Goal: Task Accomplishment & Management: Complete application form

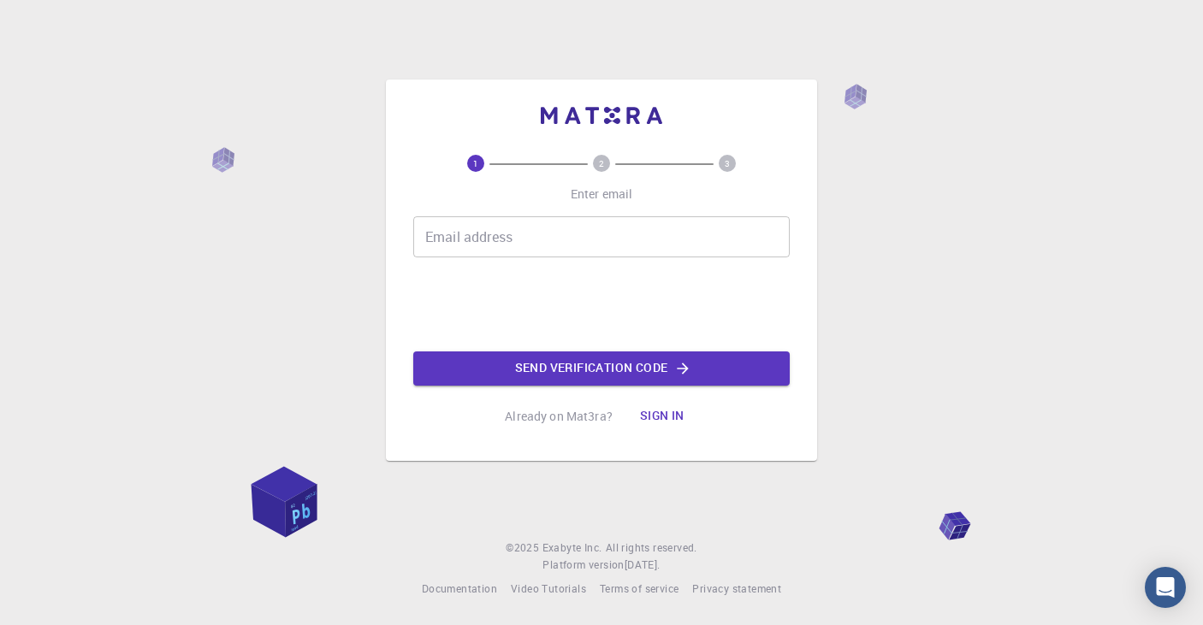
click at [539, 244] on input "Email address" at bounding box center [601, 236] width 376 height 41
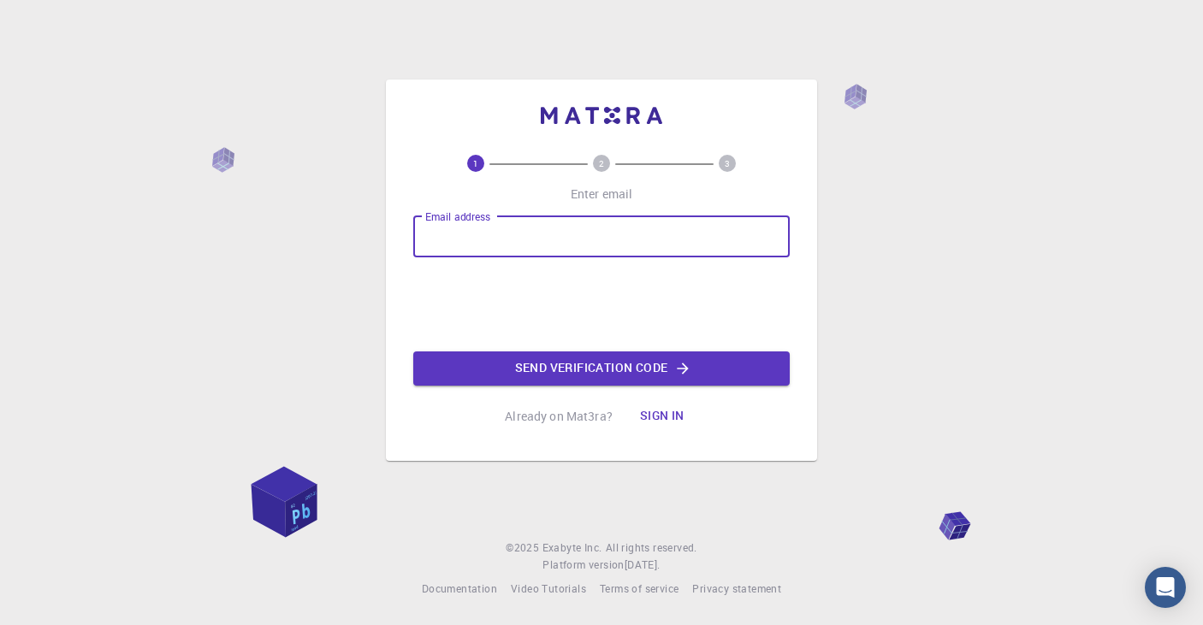
type input "[EMAIL_ADDRESS][DOMAIN_NAME]"
click at [516, 374] on button "Send verification code" at bounding box center [601, 369] width 376 height 34
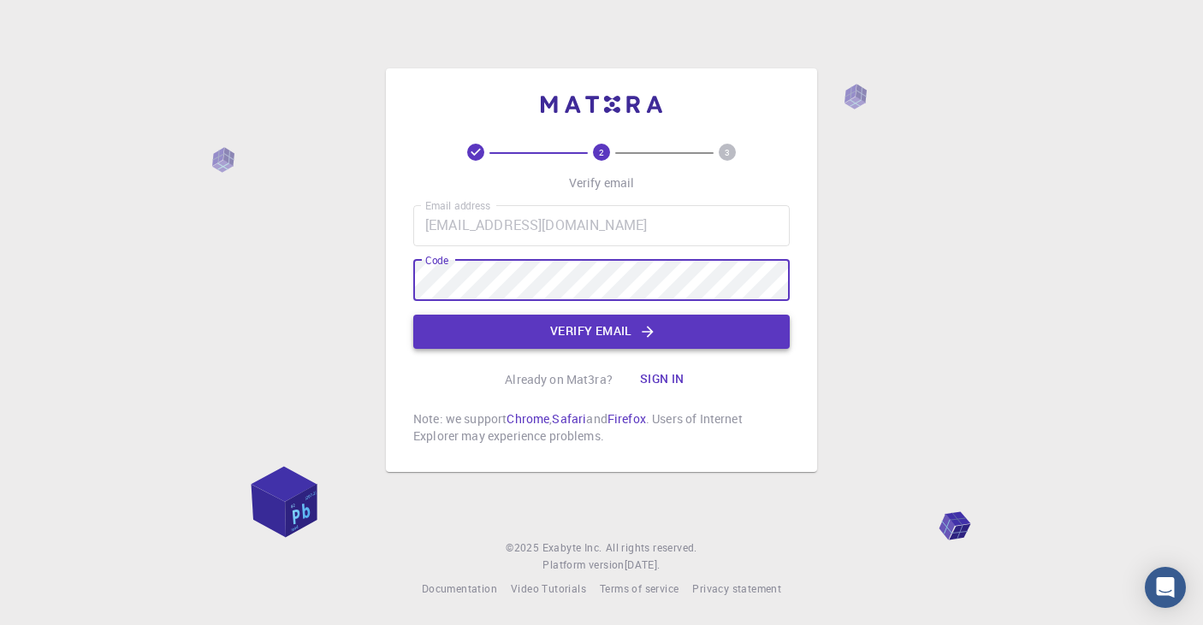
click at [732, 335] on button "Verify email" at bounding box center [601, 332] width 376 height 34
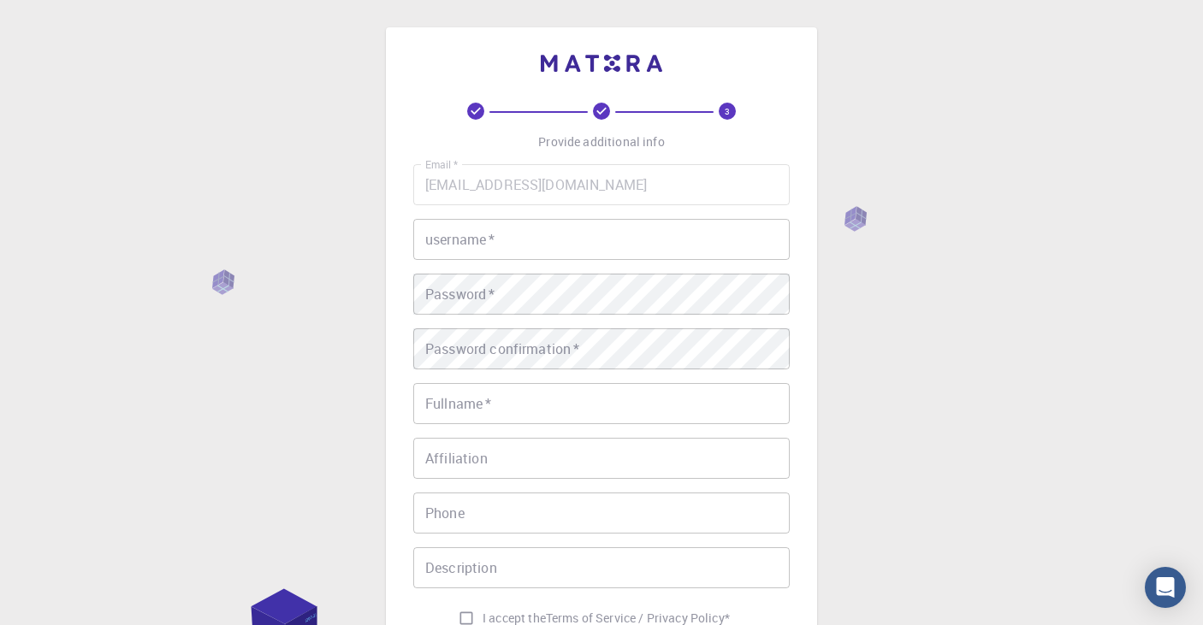
click at [566, 237] on input "username   *" at bounding box center [601, 239] width 376 height 41
type input "p"
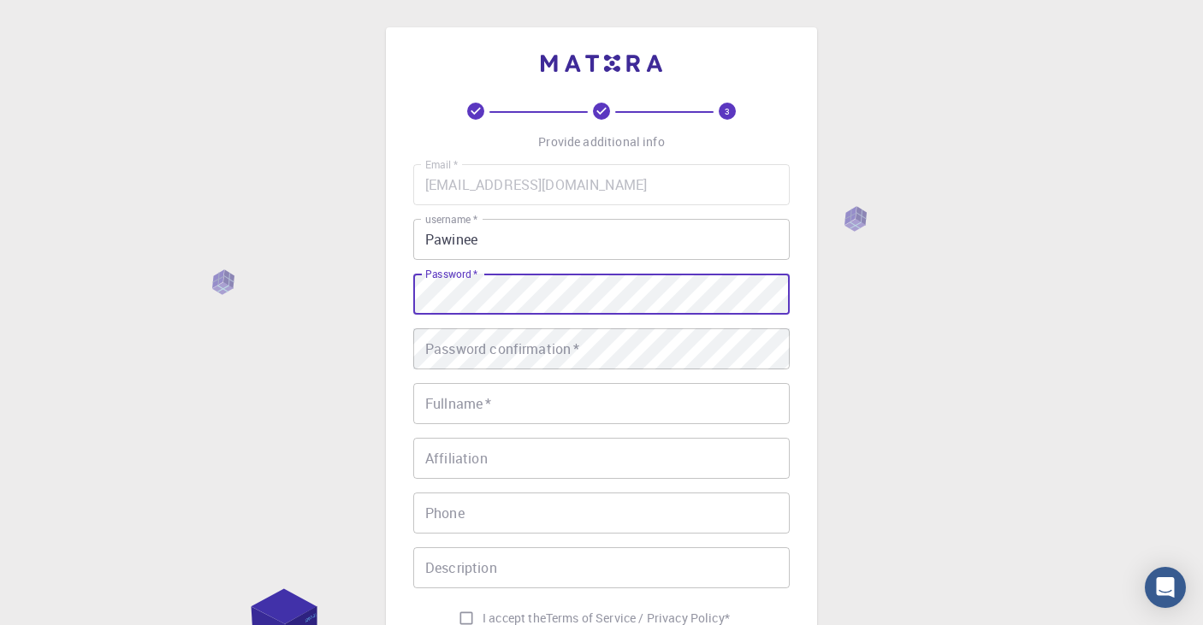
click at [536, 353] on div "Password confirmation   * Password confirmation   *" at bounding box center [601, 349] width 376 height 41
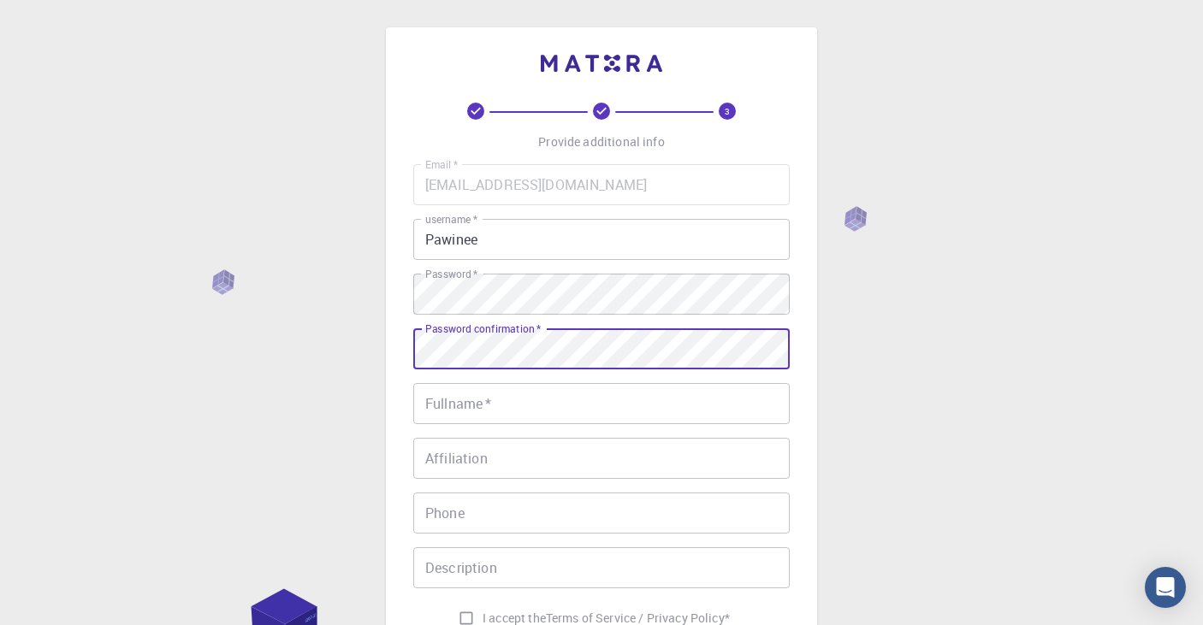
click at [540, 415] on input "Fullname   *" at bounding box center [601, 403] width 376 height 41
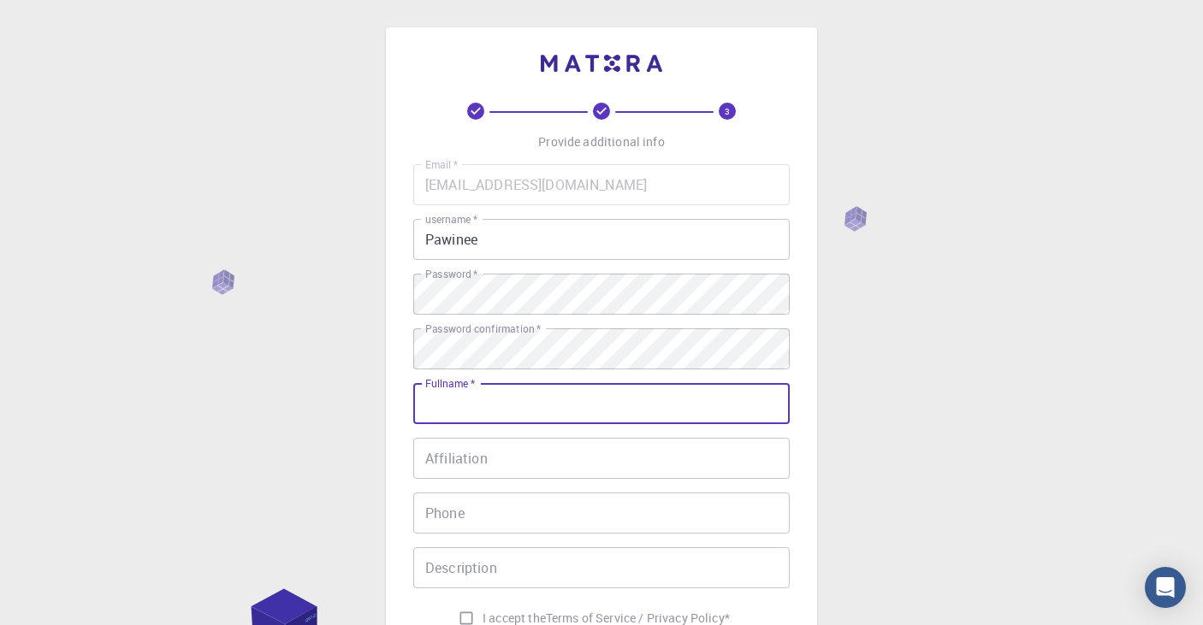
click at [547, 247] on input "Pawinee" at bounding box center [601, 239] width 376 height 41
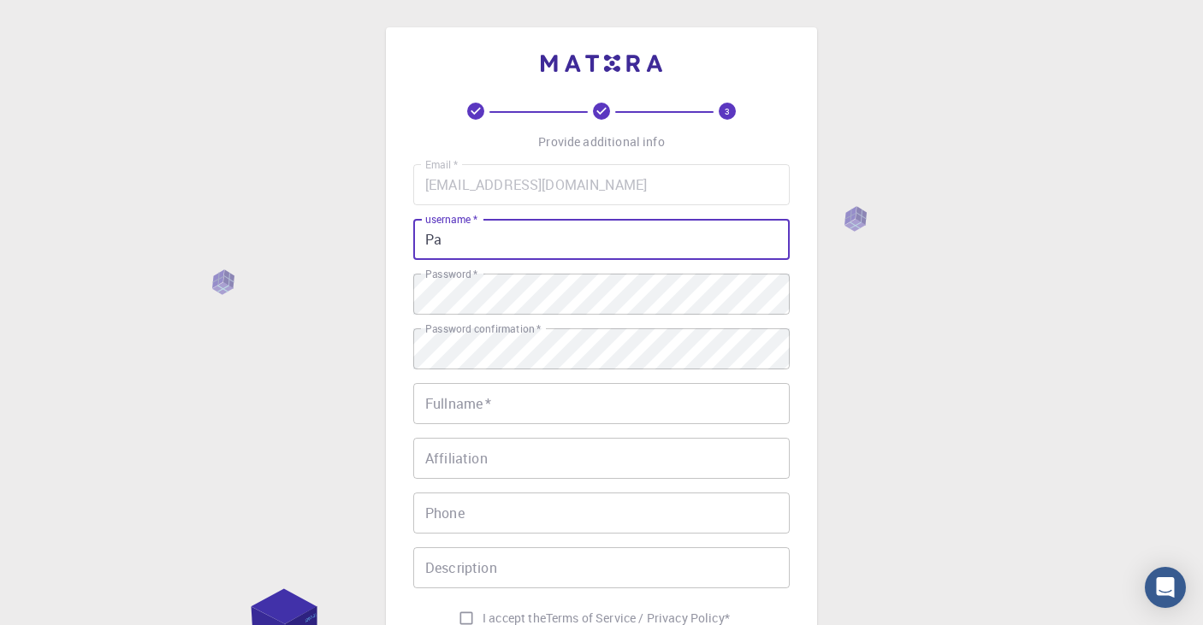
type input "P"
type input "papla"
click at [464, 401] on div "Fullname   * Fullname   *" at bounding box center [601, 403] width 376 height 41
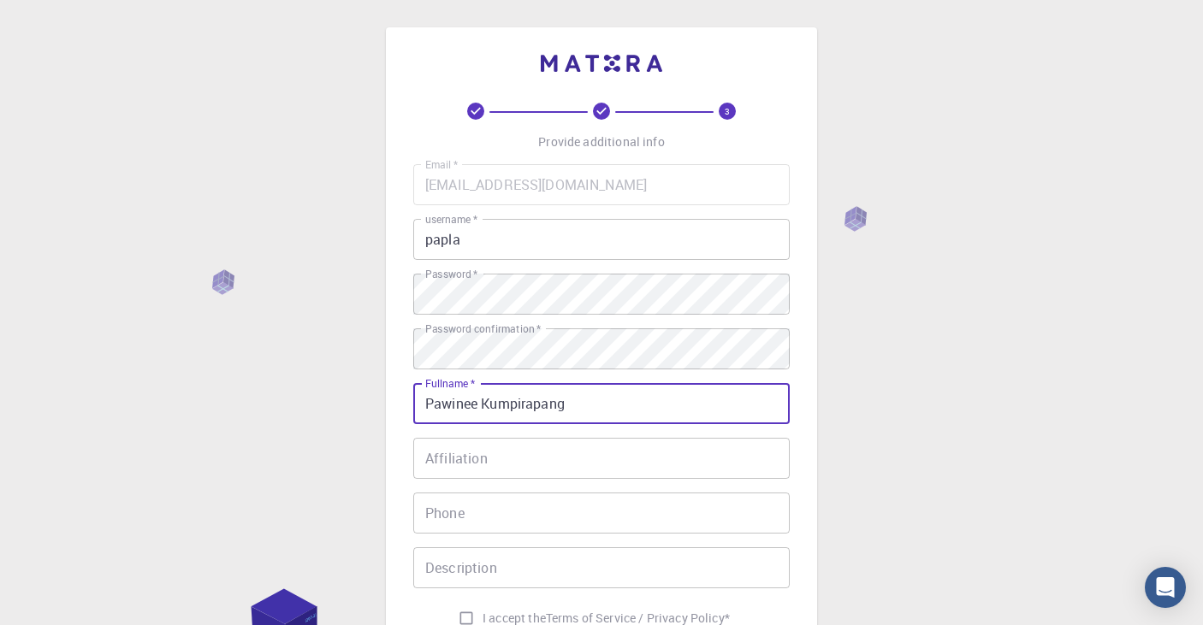
type input "Pawinee Kumpirapang"
click at [424, 458] on input "Affiliation" at bounding box center [601, 458] width 376 height 41
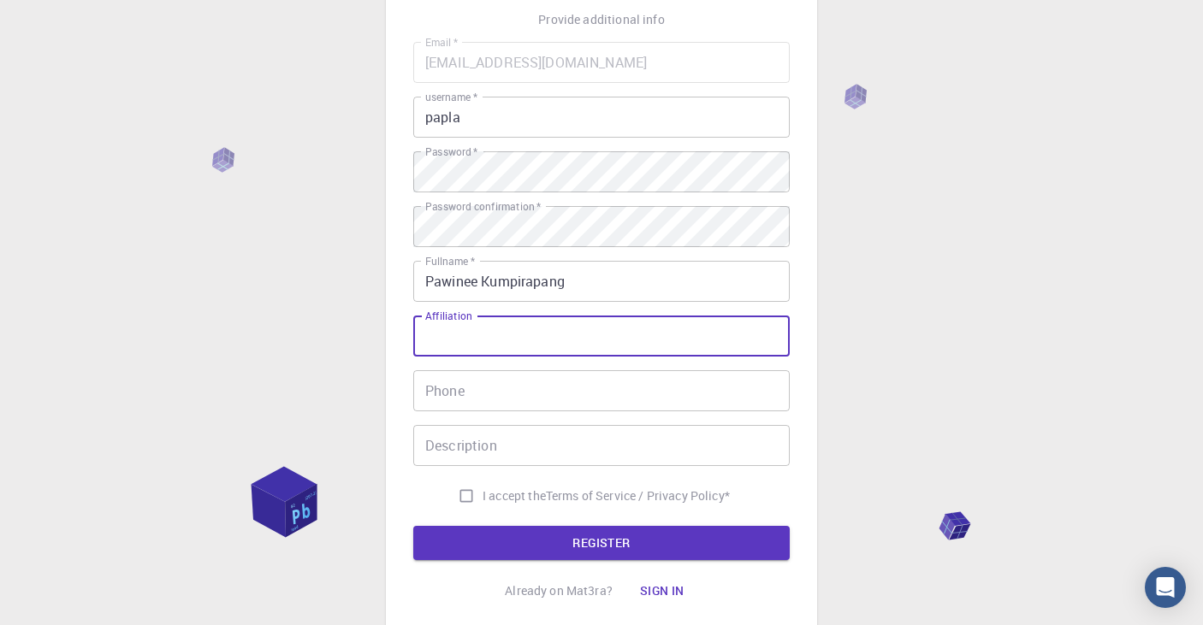
scroll to position [134, 0]
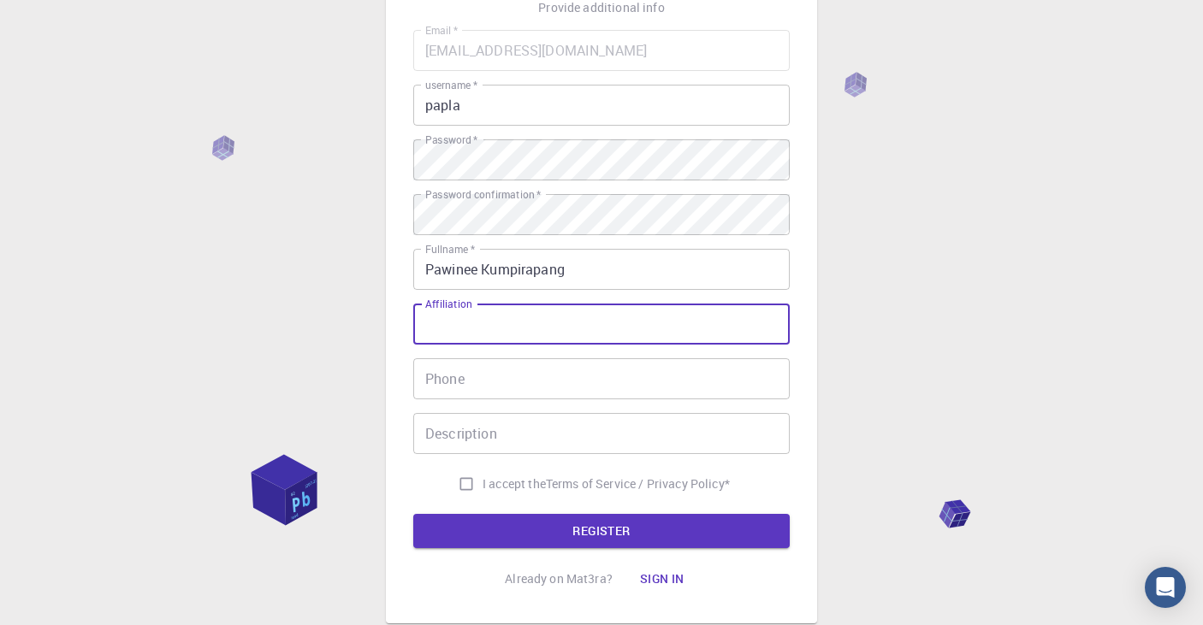
click at [469, 388] on input "Phone" at bounding box center [601, 378] width 376 height 41
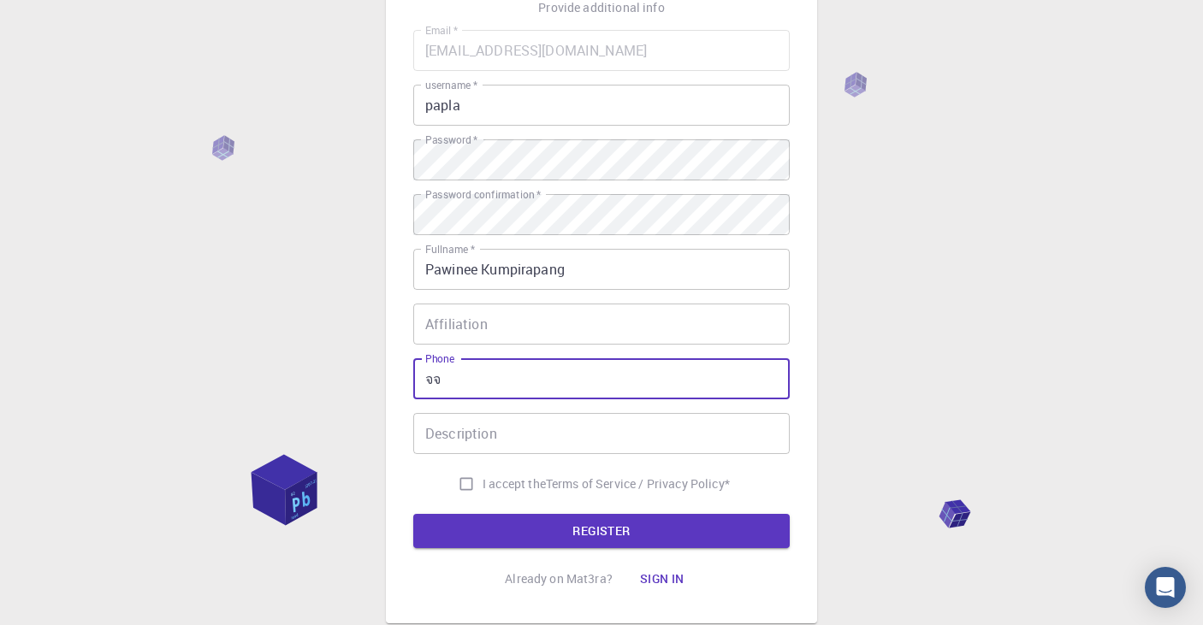
type input "จ"
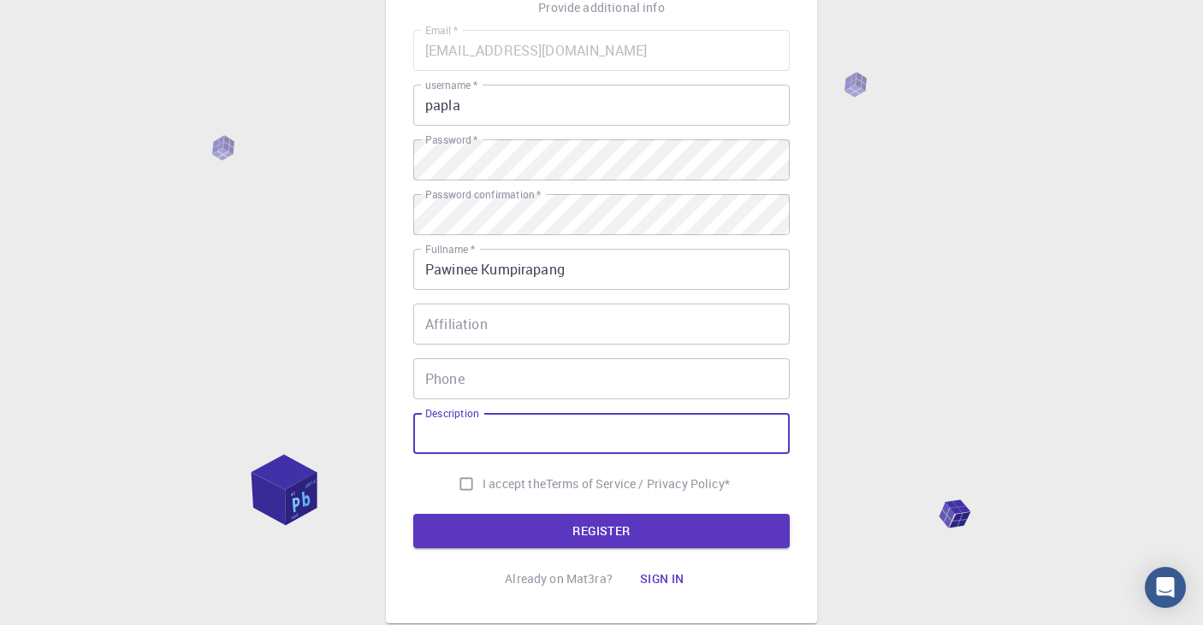
type input "จ"
click at [485, 377] on input "Phone" at bounding box center [601, 378] width 376 height 41
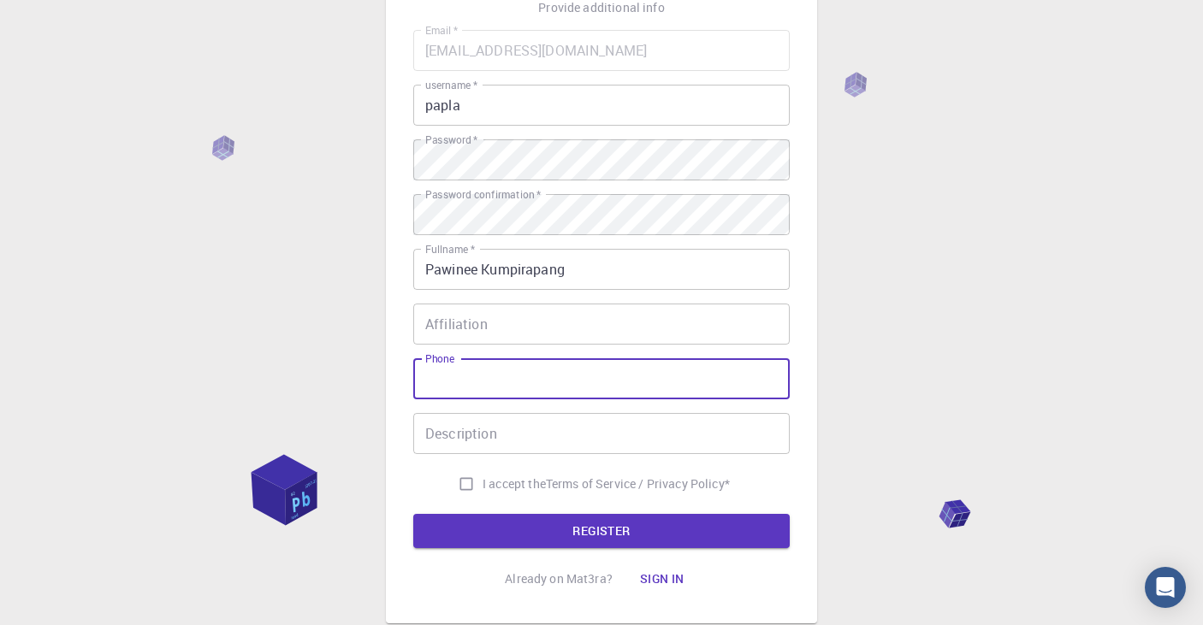
type input "จ"
type input "0966242388"
click at [465, 483] on input "I accept the Terms of Service / Privacy Policy *" at bounding box center [466, 484] width 33 height 33
checkbox input "true"
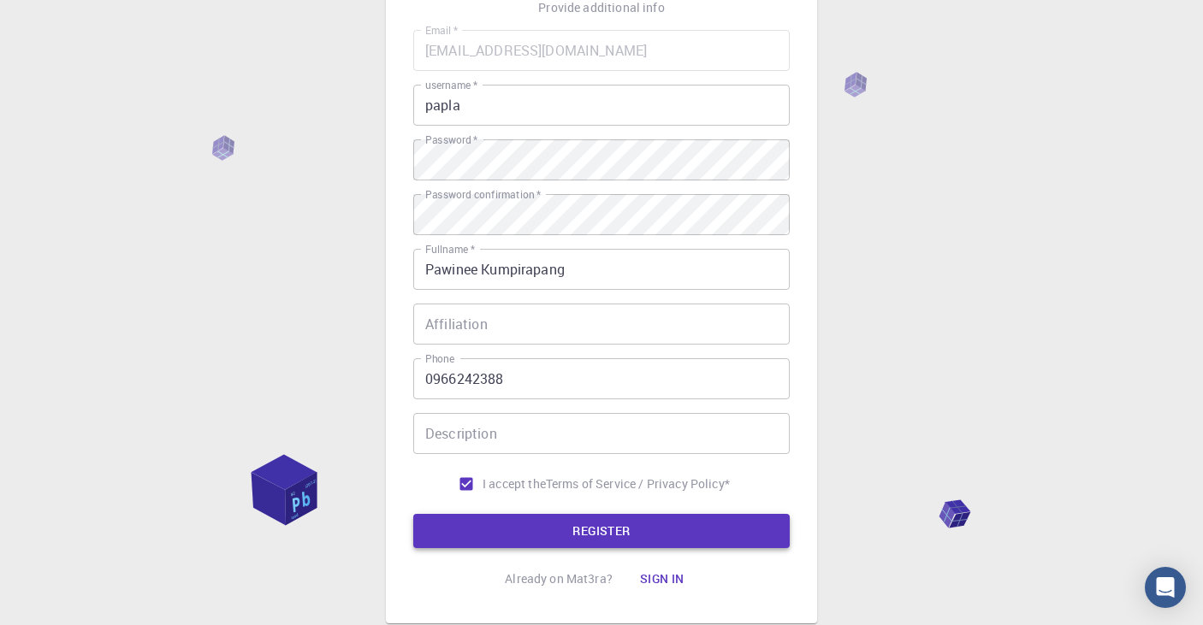
click at [467, 523] on button "REGISTER" at bounding box center [601, 531] width 376 height 34
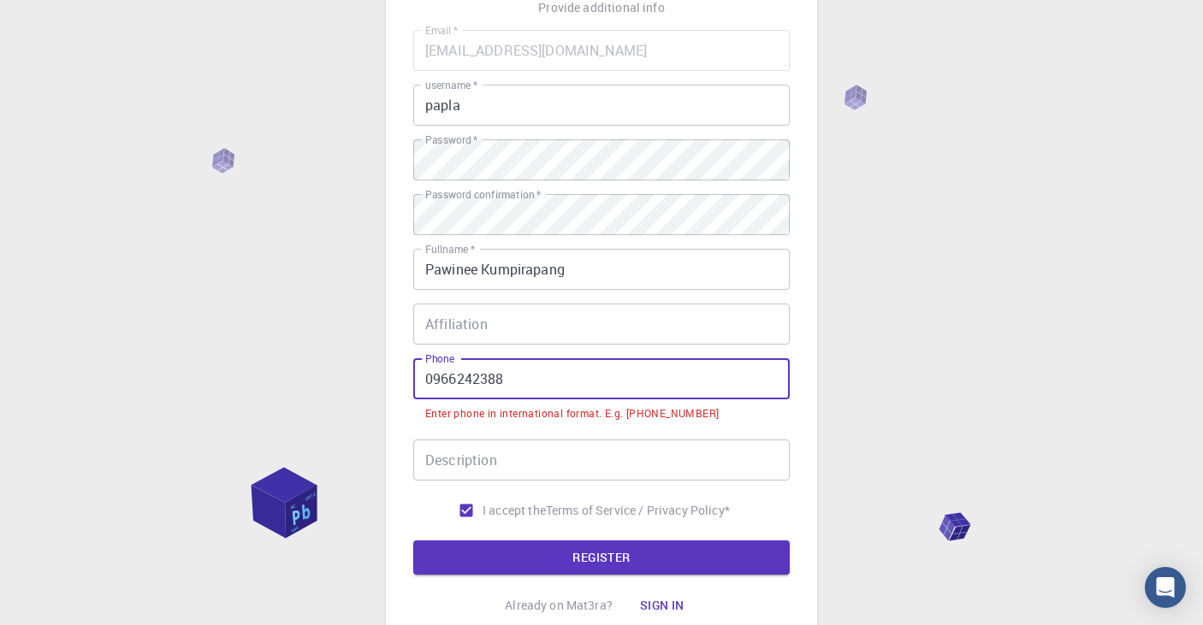
drag, startPoint x: 570, startPoint y: 382, endPoint x: 401, endPoint y: 370, distance: 169.0
click at [401, 370] on div "3 Provide additional info Email   * [EMAIL_ADDRESS][DOMAIN_NAME] Email   * user…" at bounding box center [601, 271] width 431 height 757
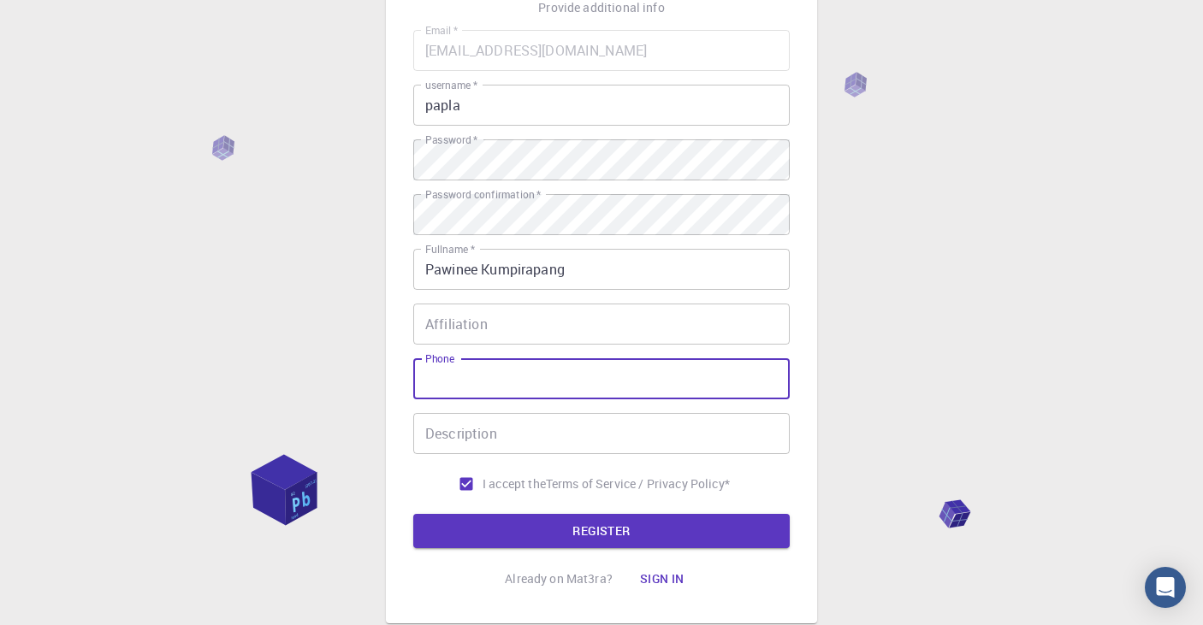
click at [459, 418] on input "Description" at bounding box center [601, 433] width 376 height 41
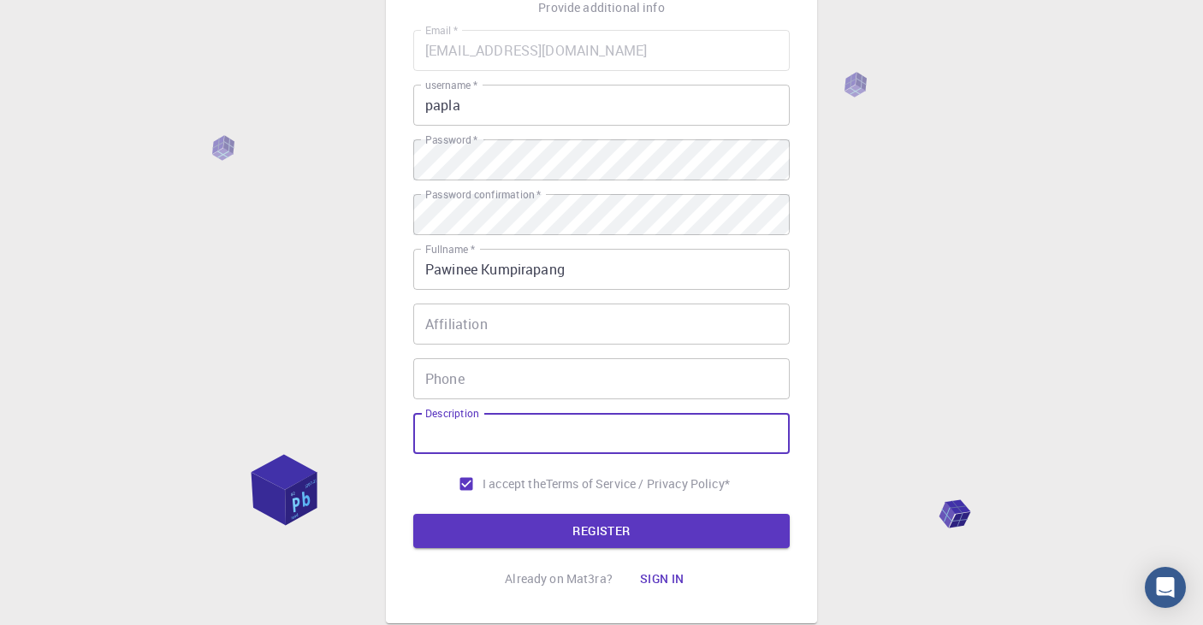
click at [412, 485] on div "3 Provide additional info Email   * [EMAIL_ADDRESS][DOMAIN_NAME] Email   * user…" at bounding box center [601, 258] width 431 height 731
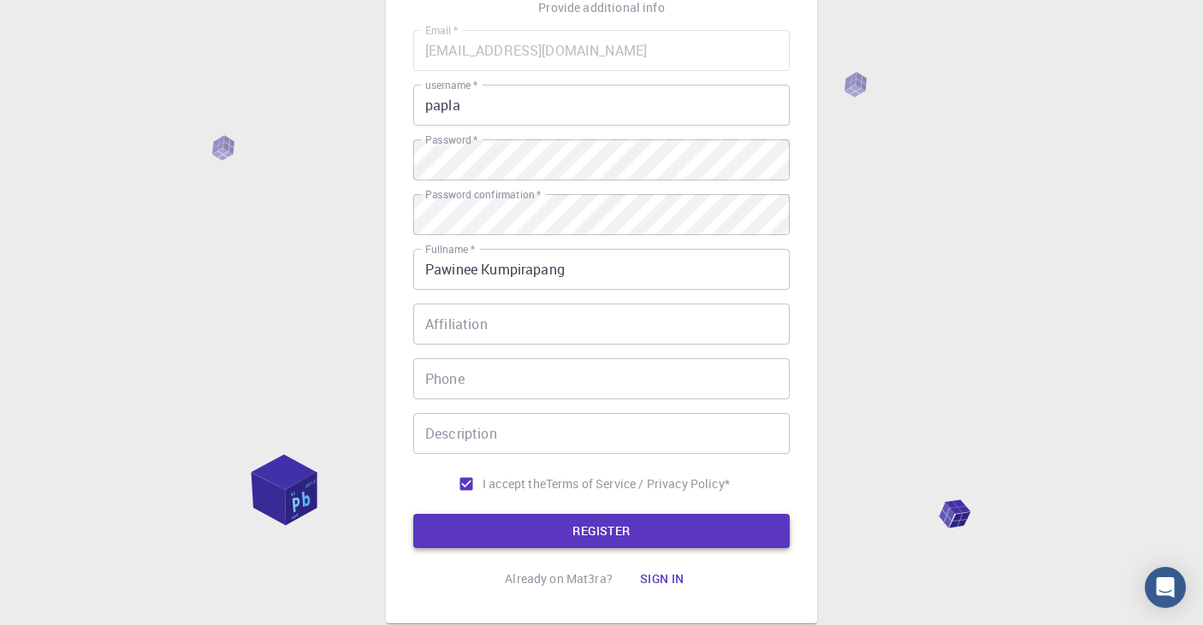
click at [444, 520] on button "REGISTER" at bounding box center [601, 531] width 376 height 34
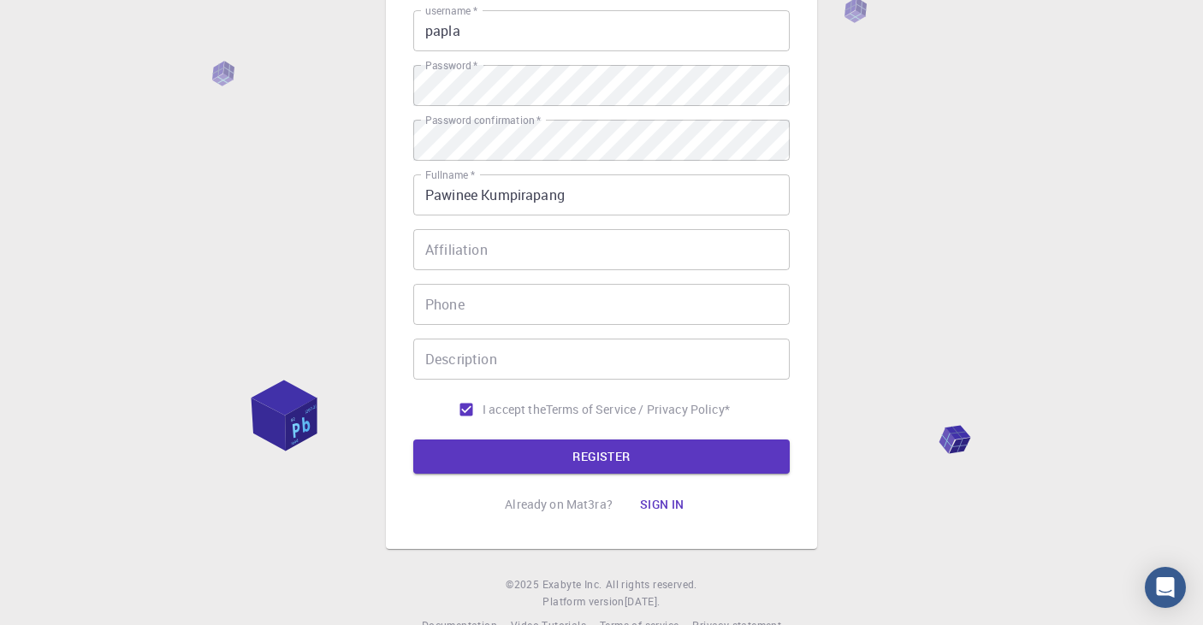
scroll to position [247, 0]
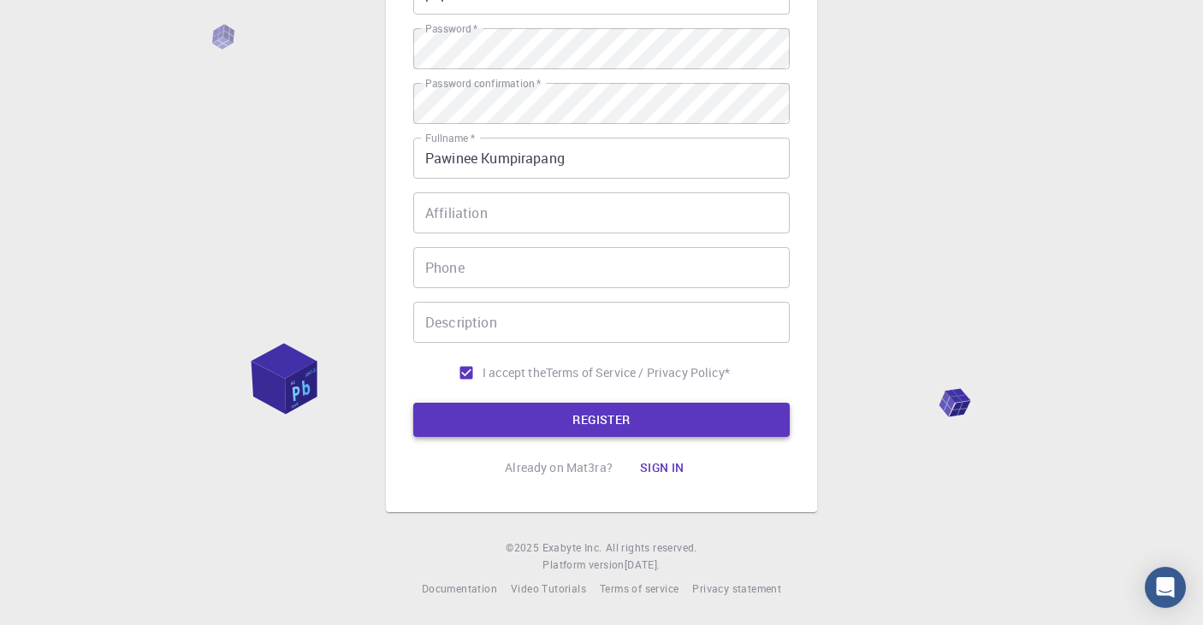
click at [639, 410] on button "REGISTER" at bounding box center [601, 420] width 376 height 34
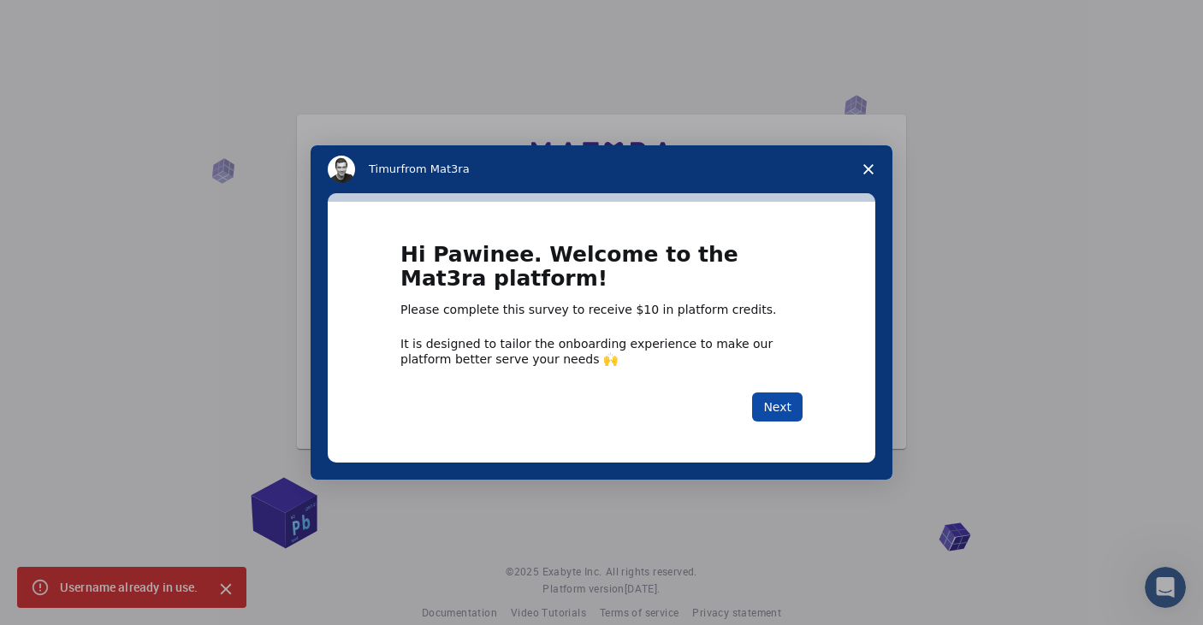
click at [770, 412] on button "Next" at bounding box center [777, 407] width 50 height 29
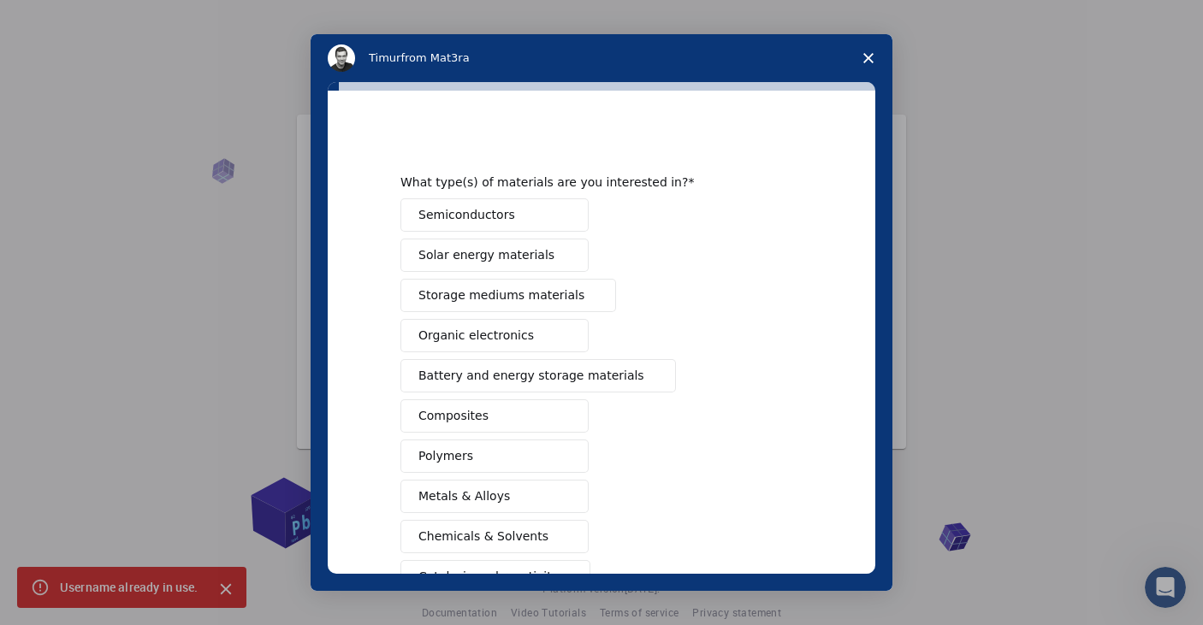
click at [871, 59] on icon "Close survey" at bounding box center [868, 58] width 10 height 10
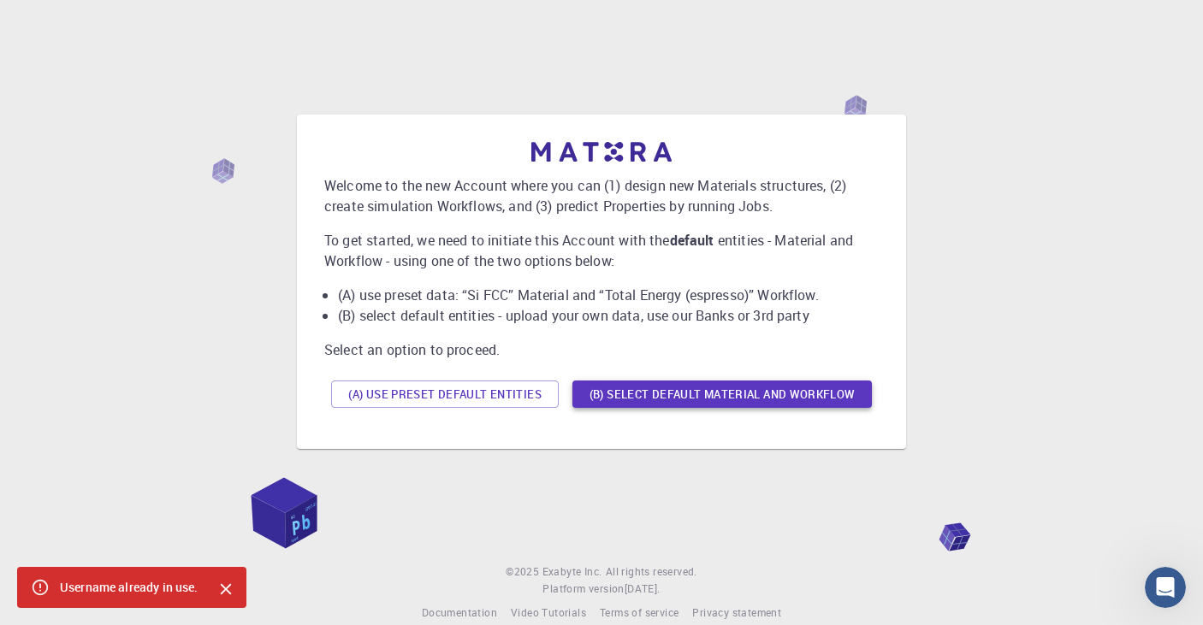
click at [637, 398] on button "(B) Select default material and workflow" at bounding box center [721, 394] width 299 height 27
